Goal: Information Seeking & Learning: Learn about a topic

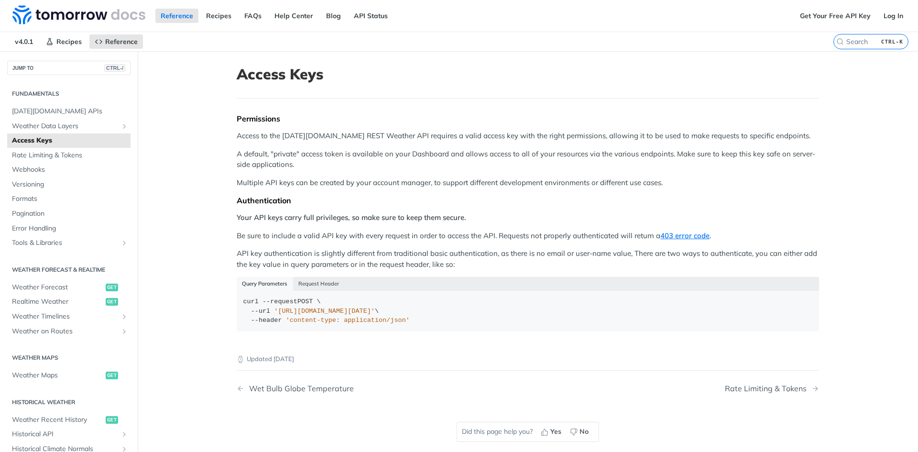
click at [489, 249] on p "API key authentication is slightly different from traditional basic authenticat…" at bounding box center [528, 259] width 583 height 22
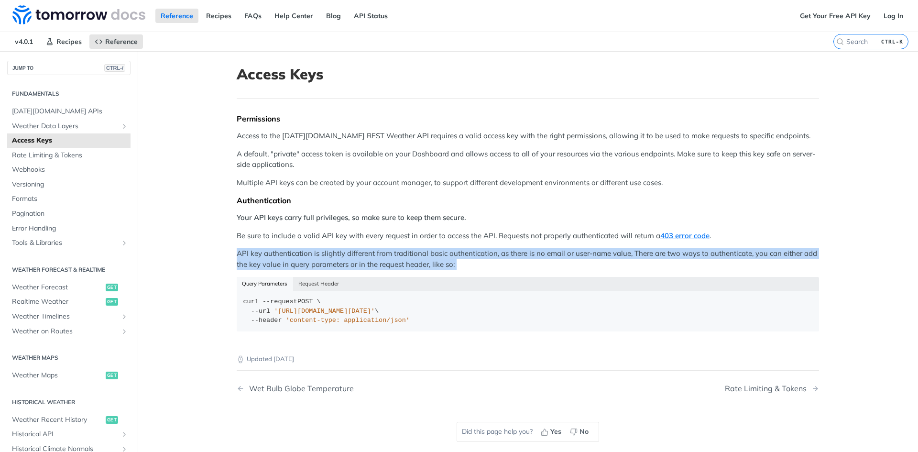
click at [489, 249] on p "API key authentication is slightly different from traditional basic authenticat…" at bounding box center [528, 259] width 583 height 22
click at [562, 254] on p "API key authentication is slightly different from traditional basic authenticat…" at bounding box center [528, 259] width 583 height 22
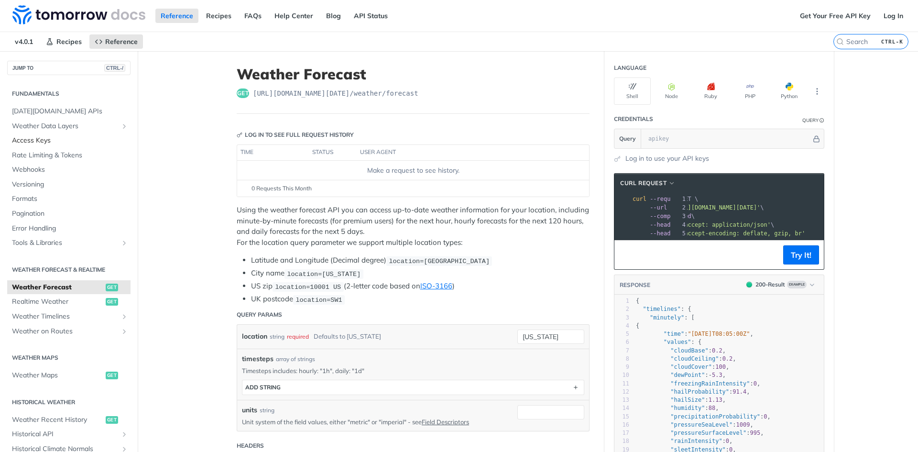
scroll to position [0, 56]
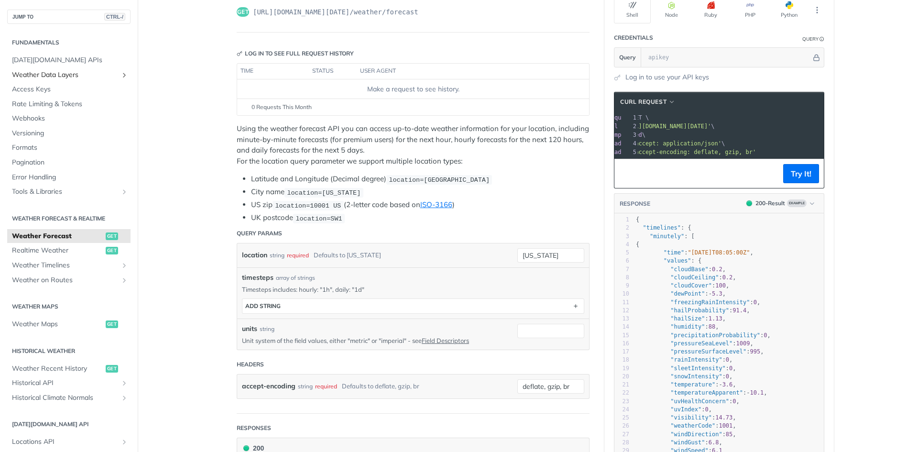
click at [96, 68] on link "Weather Data Layers" at bounding box center [68, 75] width 123 height 14
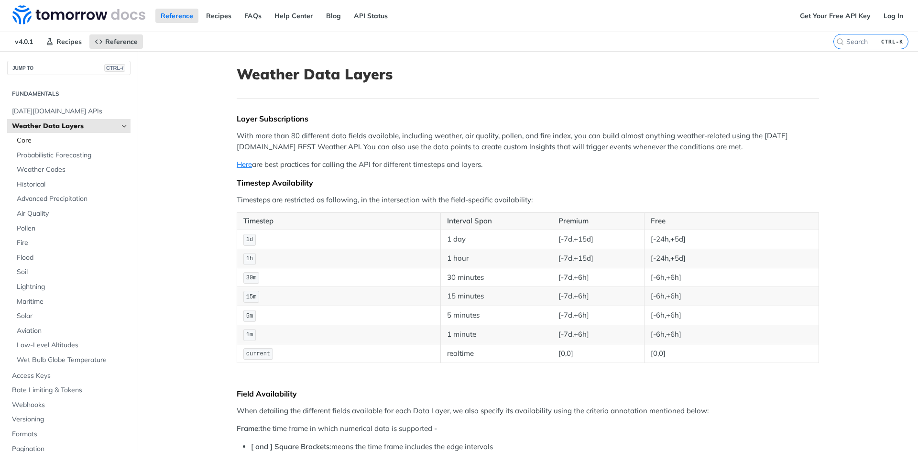
click at [67, 143] on span "Core" at bounding box center [72, 141] width 111 height 10
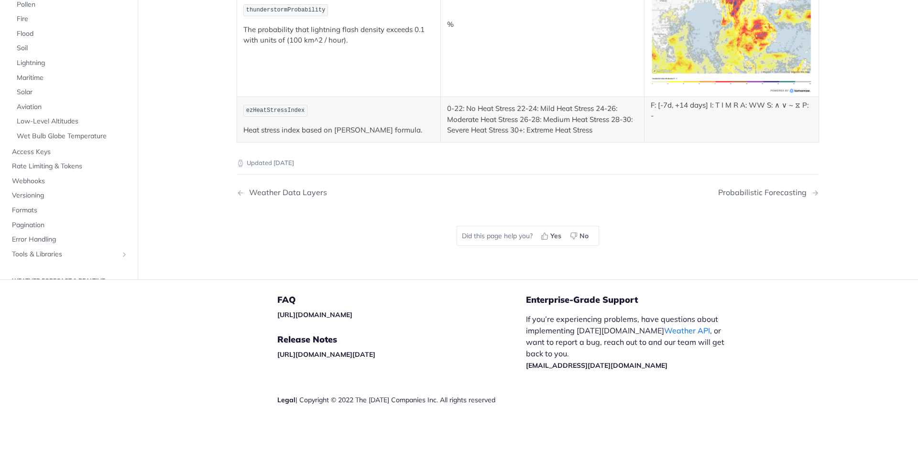
scroll to position [4148, 0]
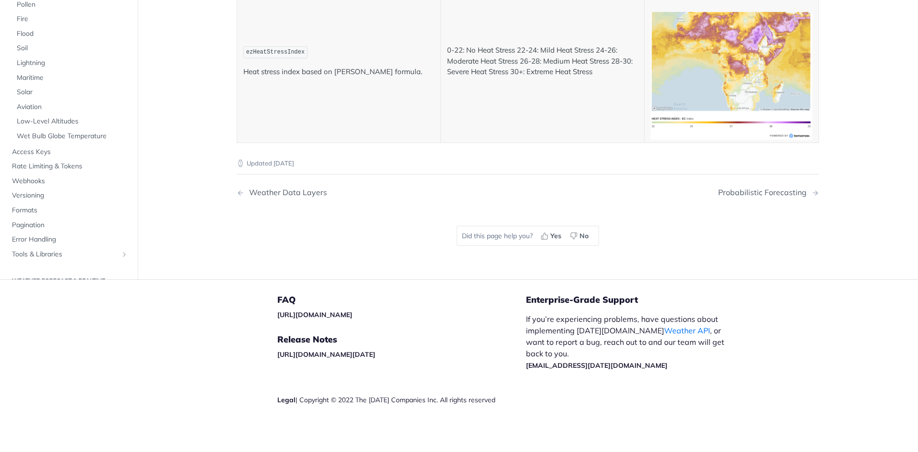
scroll to position [4818, 0]
drag, startPoint x: 451, startPoint y: 286, endPoint x: 441, endPoint y: 286, distance: 10.0
drag, startPoint x: 438, startPoint y: 285, endPoint x: 450, endPoint y: 285, distance: 12.0
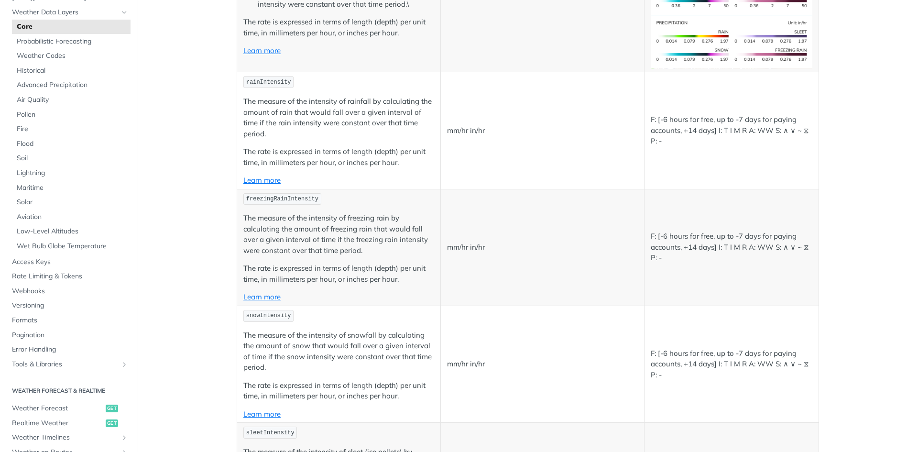
scroll to position [36, 0]
